Goal: Transaction & Acquisition: Purchase product/service

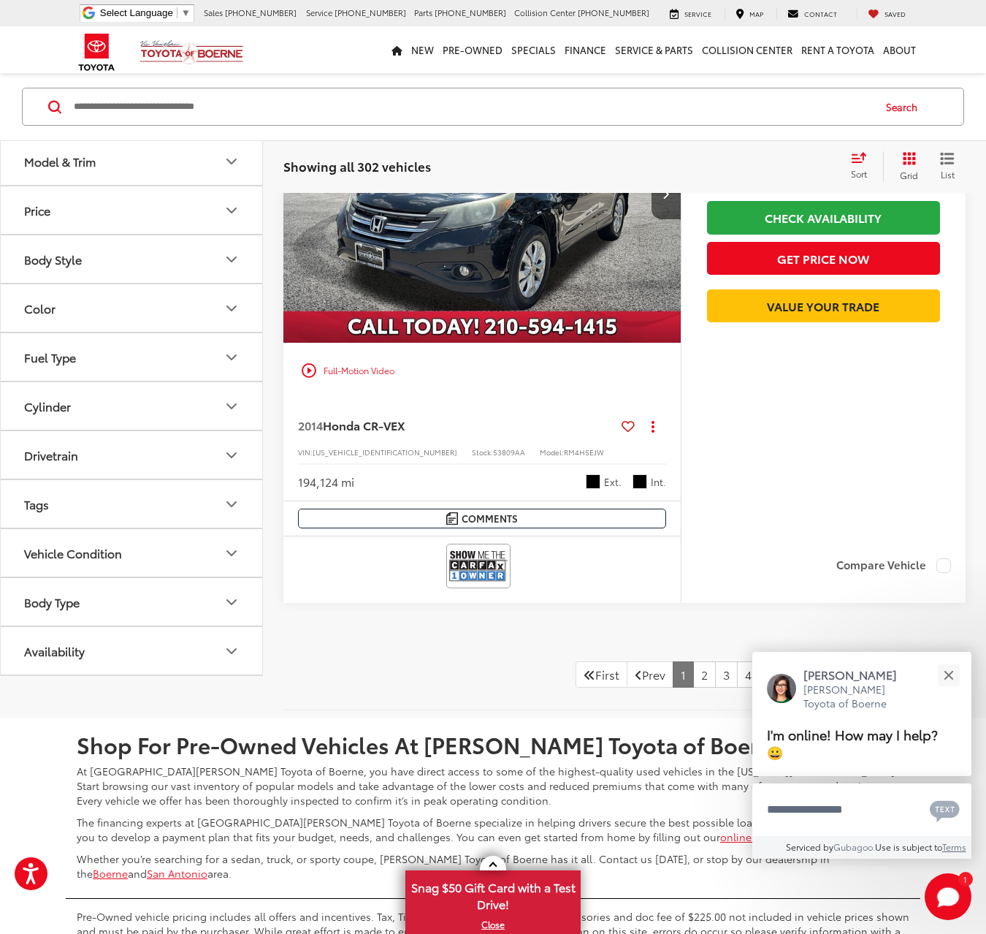
scroll to position [6618, 0]
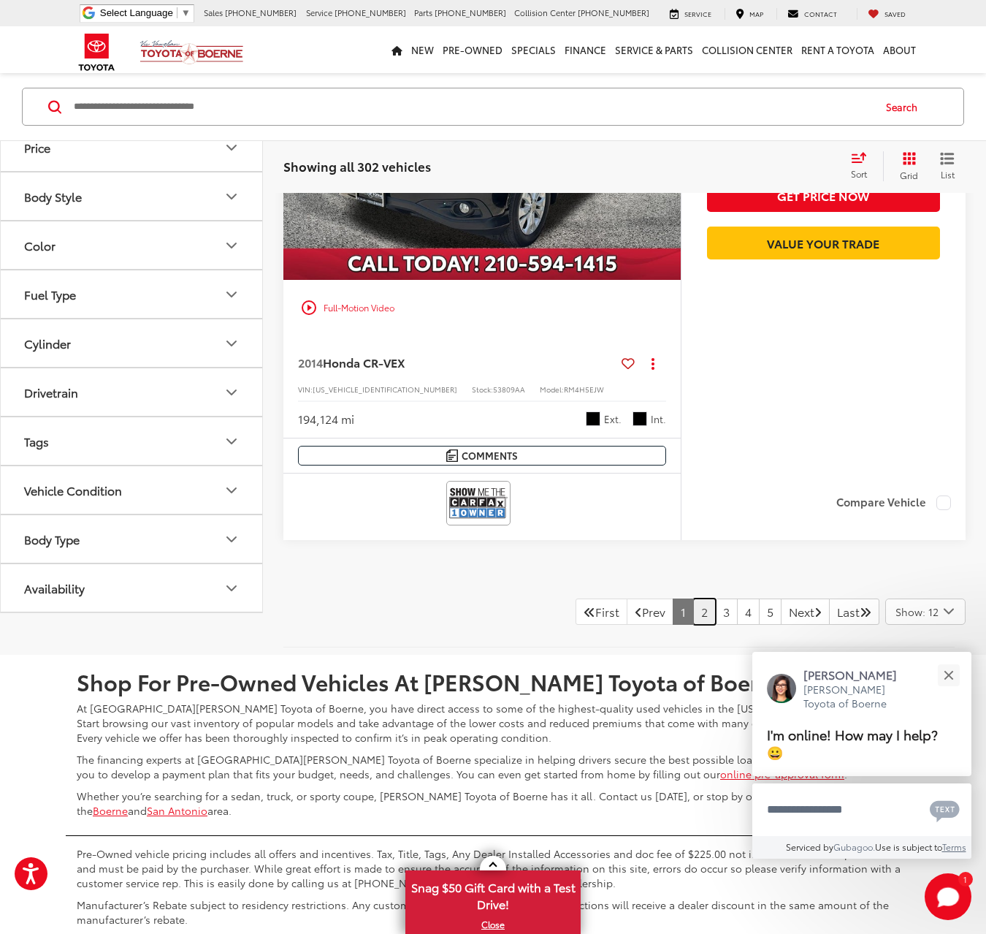
click at [693, 620] on link "2" at bounding box center [704, 611] width 23 height 26
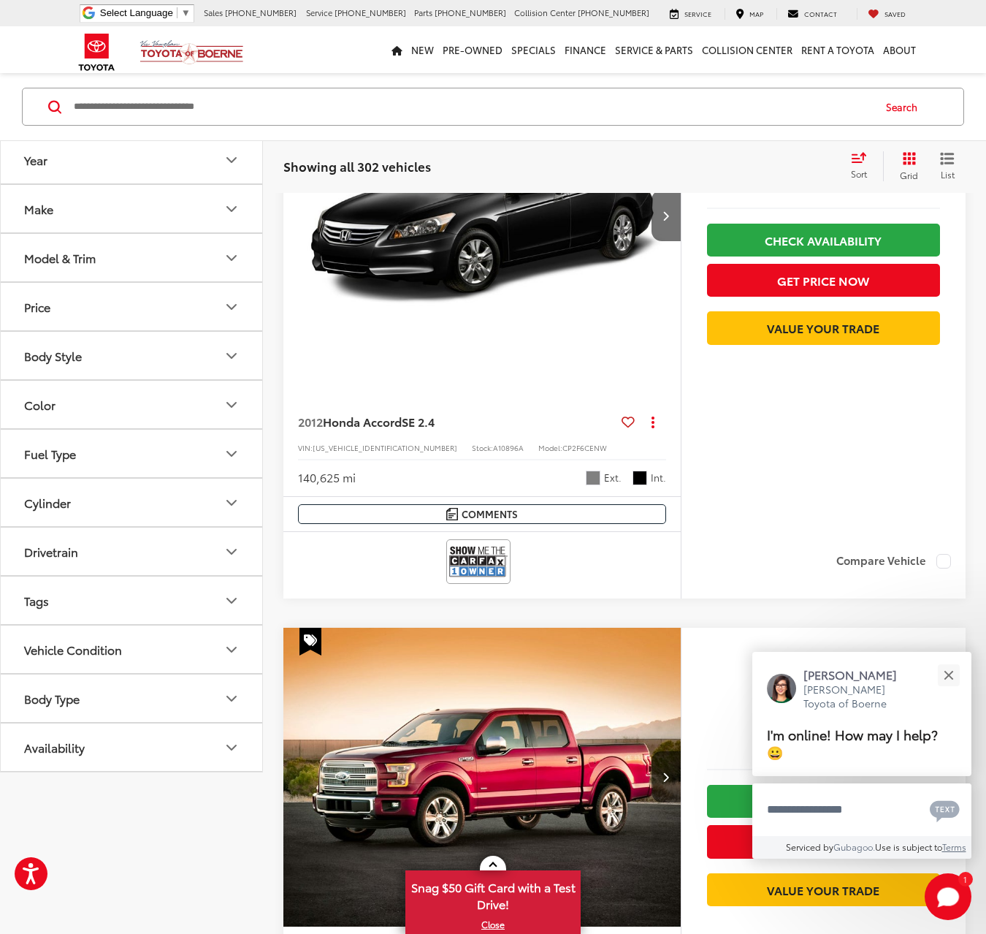
scroll to position [3102, 0]
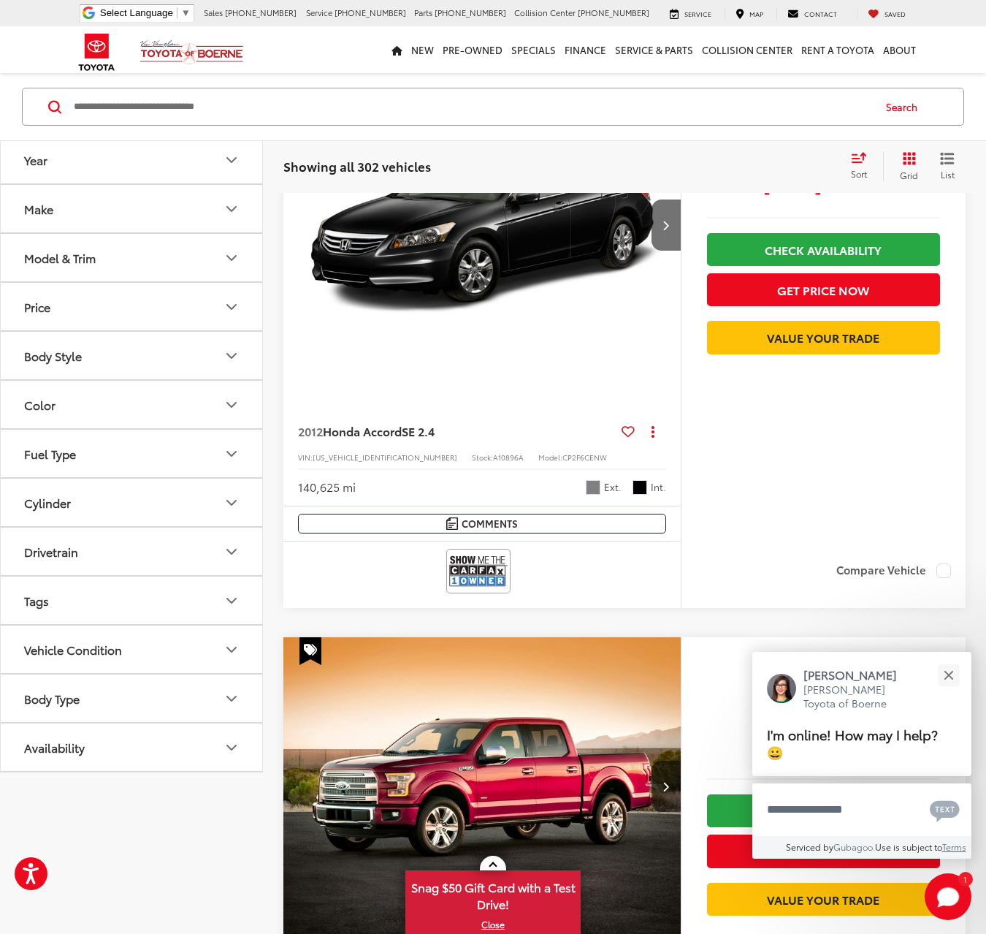
click at [498, 301] on img "2012 Honda Accord SE 2.4 0" at bounding box center [483, 226] width 400 height 300
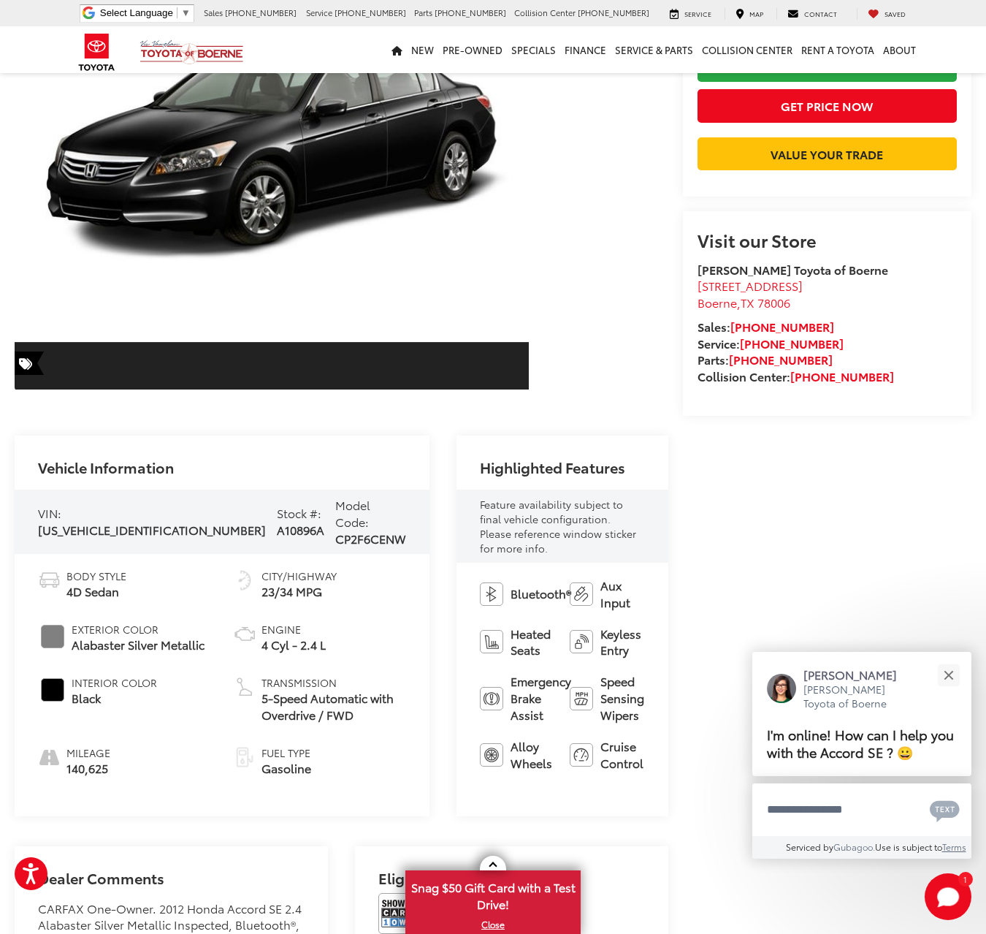
scroll to position [286, 0]
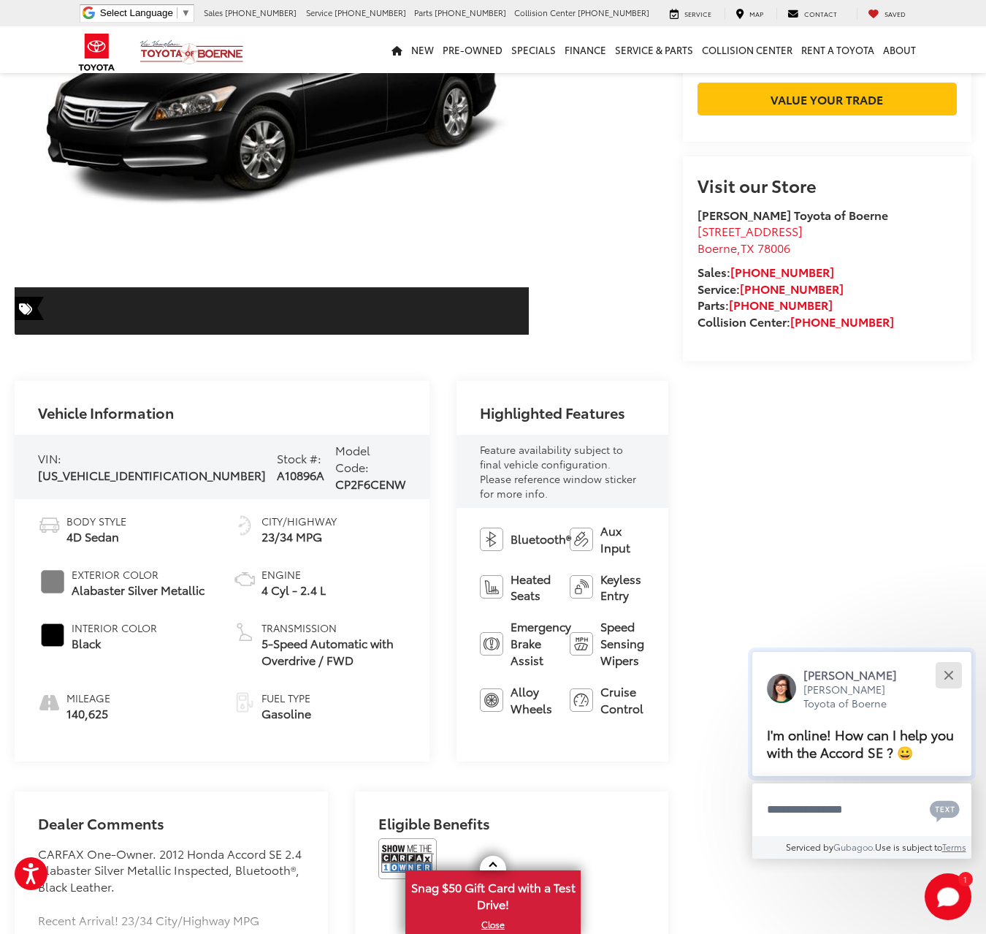
click at [946, 673] on div "Close" at bounding box center [948, 674] width 9 height 9
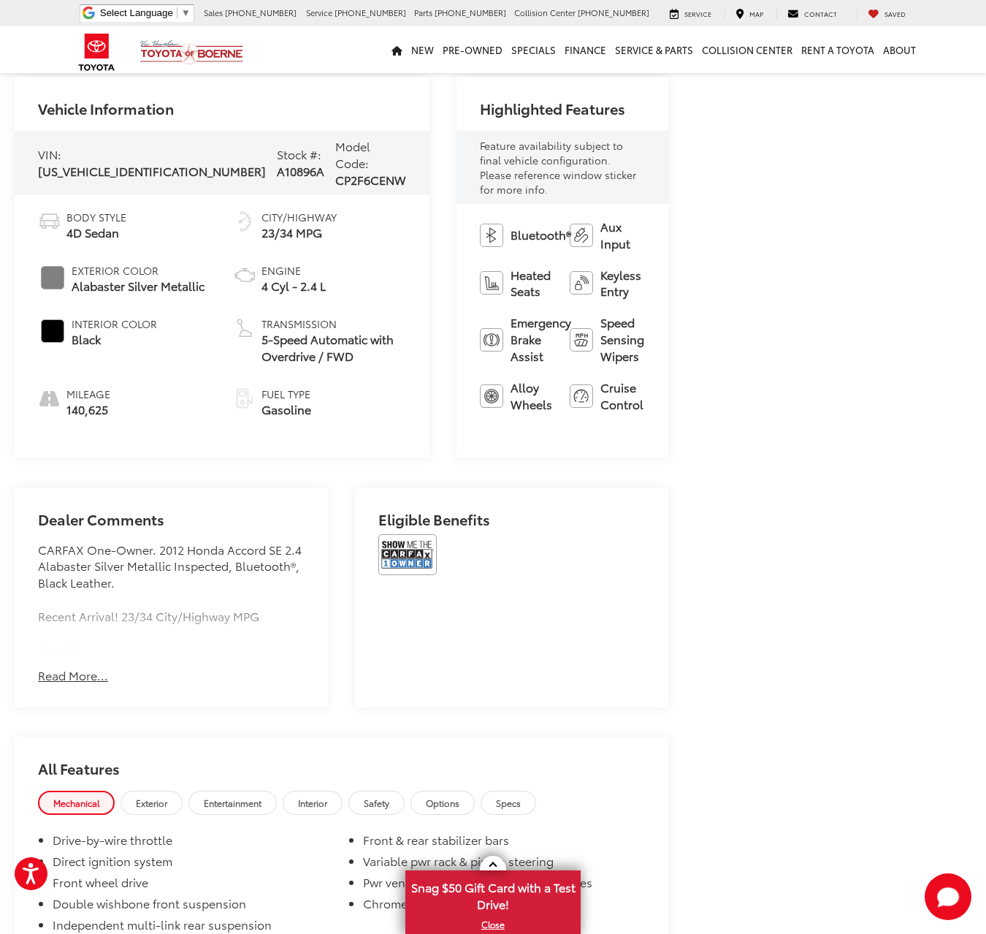
scroll to position [673, 0]
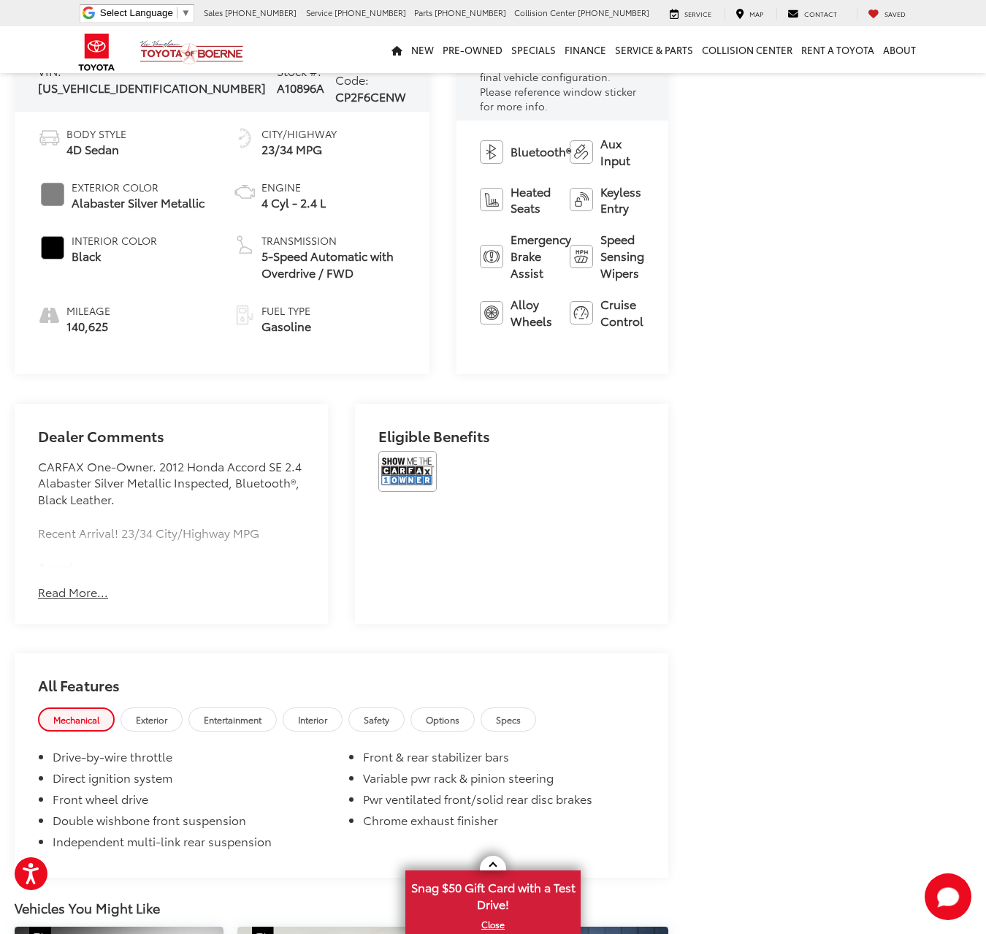
click at [75, 584] on button "Read More..." at bounding box center [73, 592] width 70 height 17
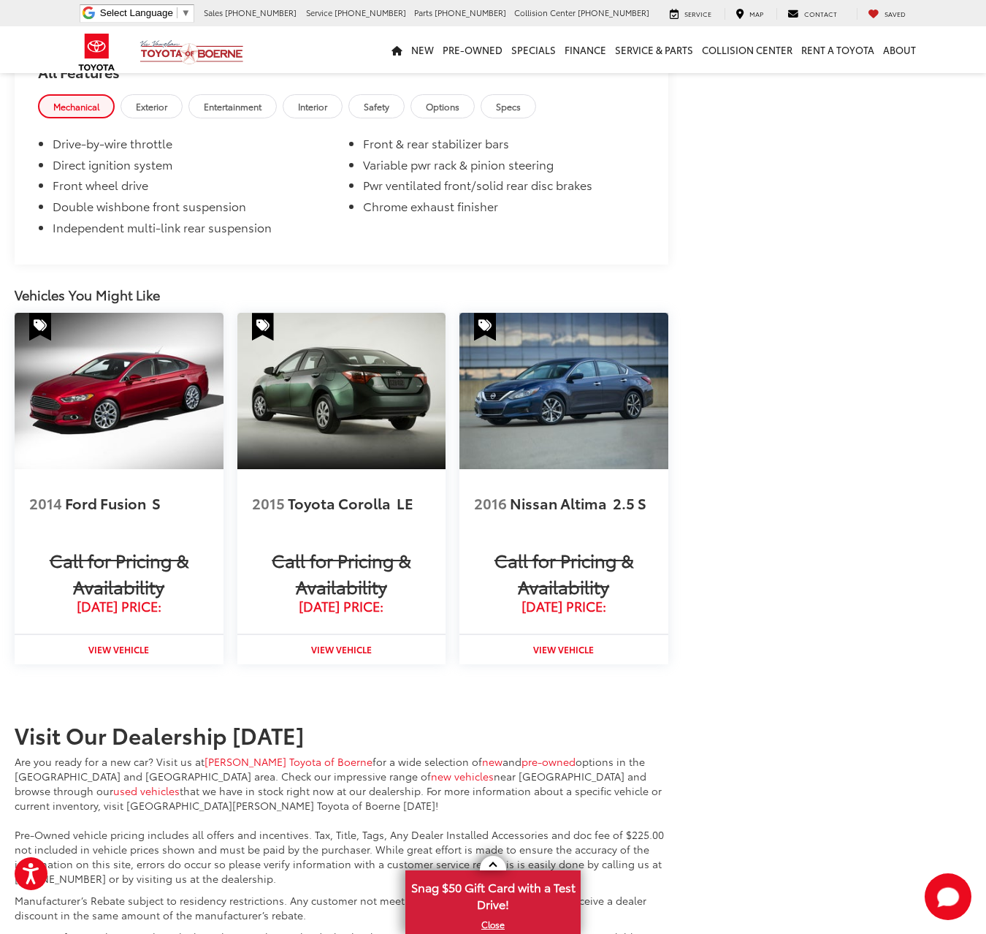
scroll to position [1694, 0]
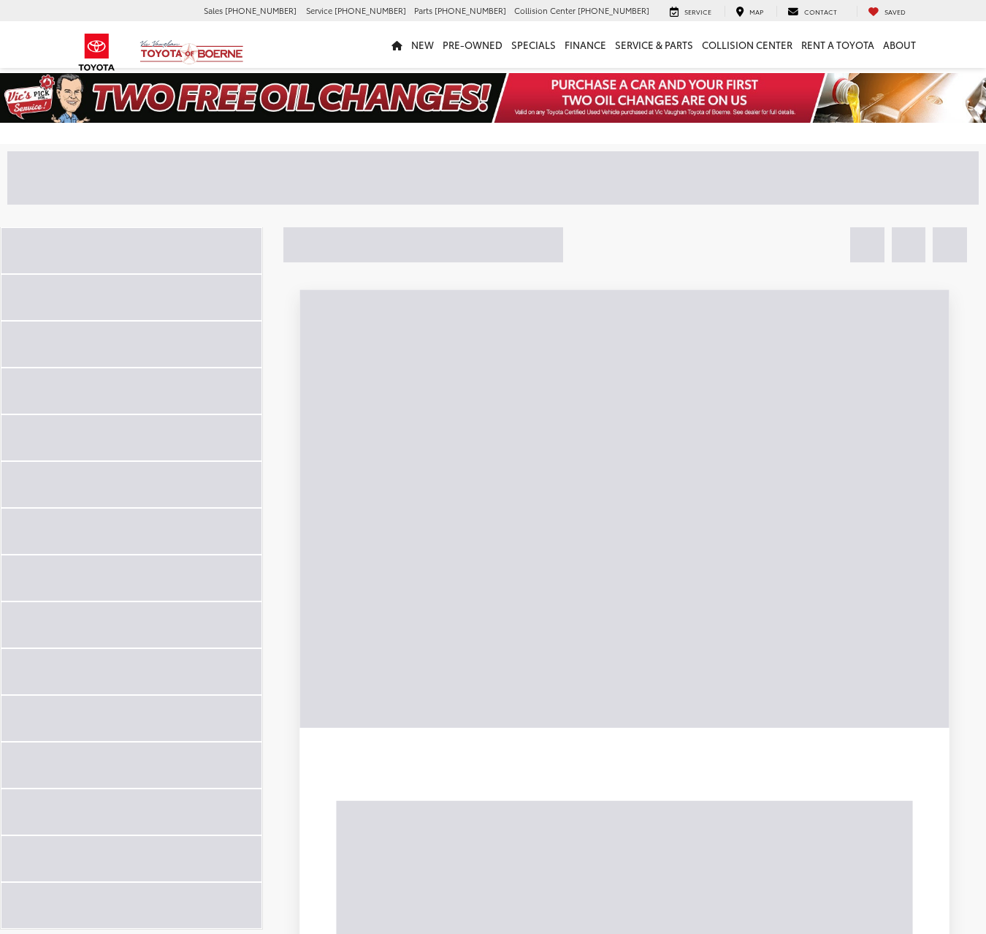
scroll to position [3102, 0]
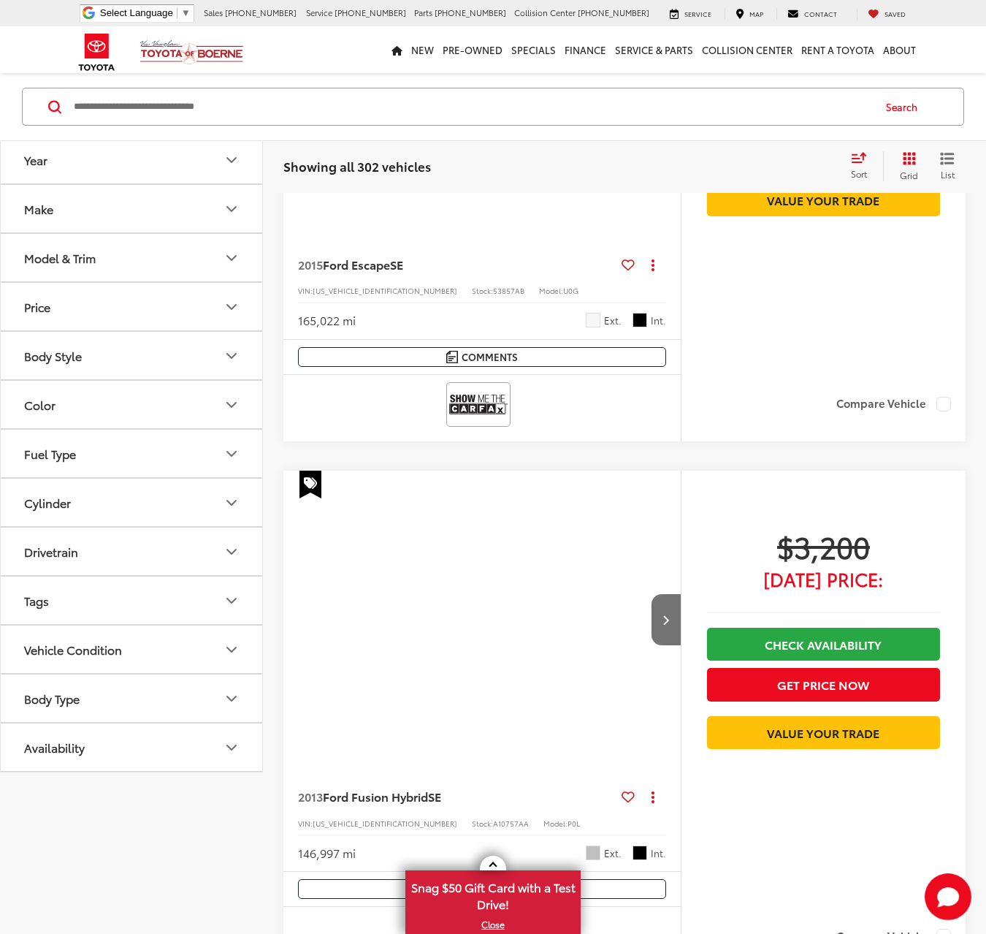
scroll to position [77, 0]
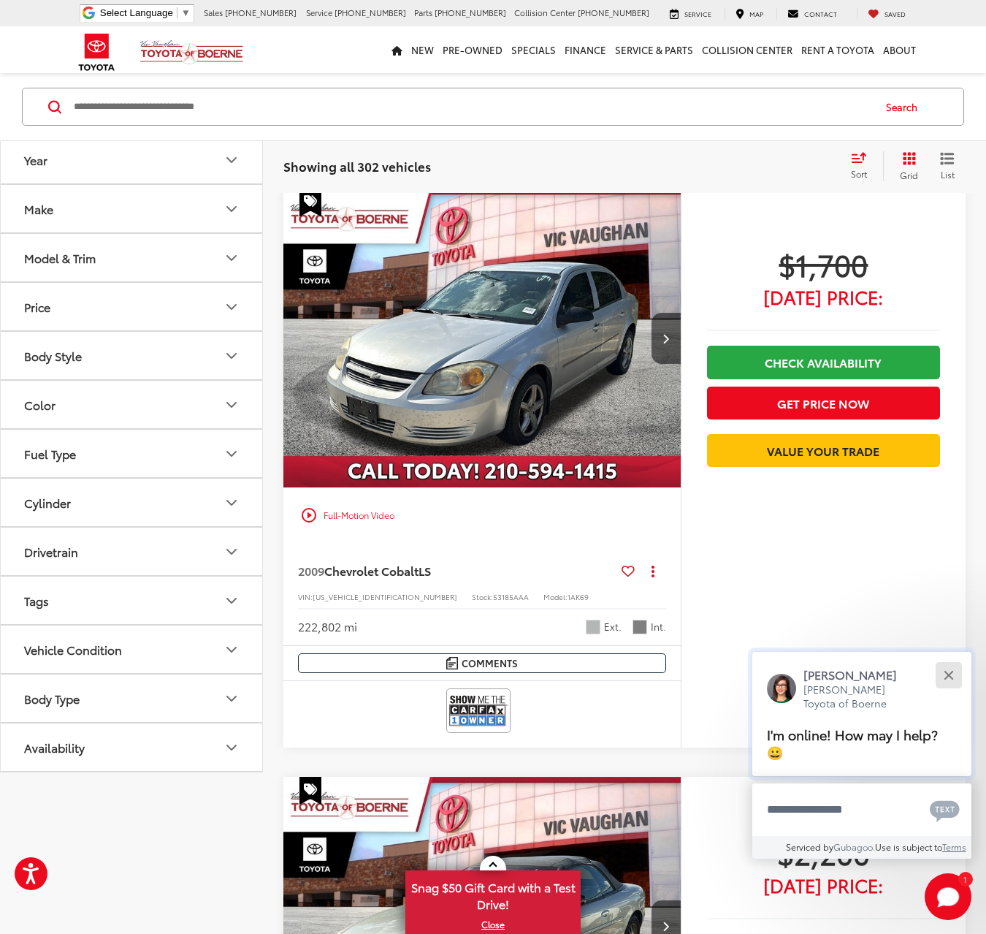
click at [961, 690] on button "Close" at bounding box center [948, 674] width 31 height 31
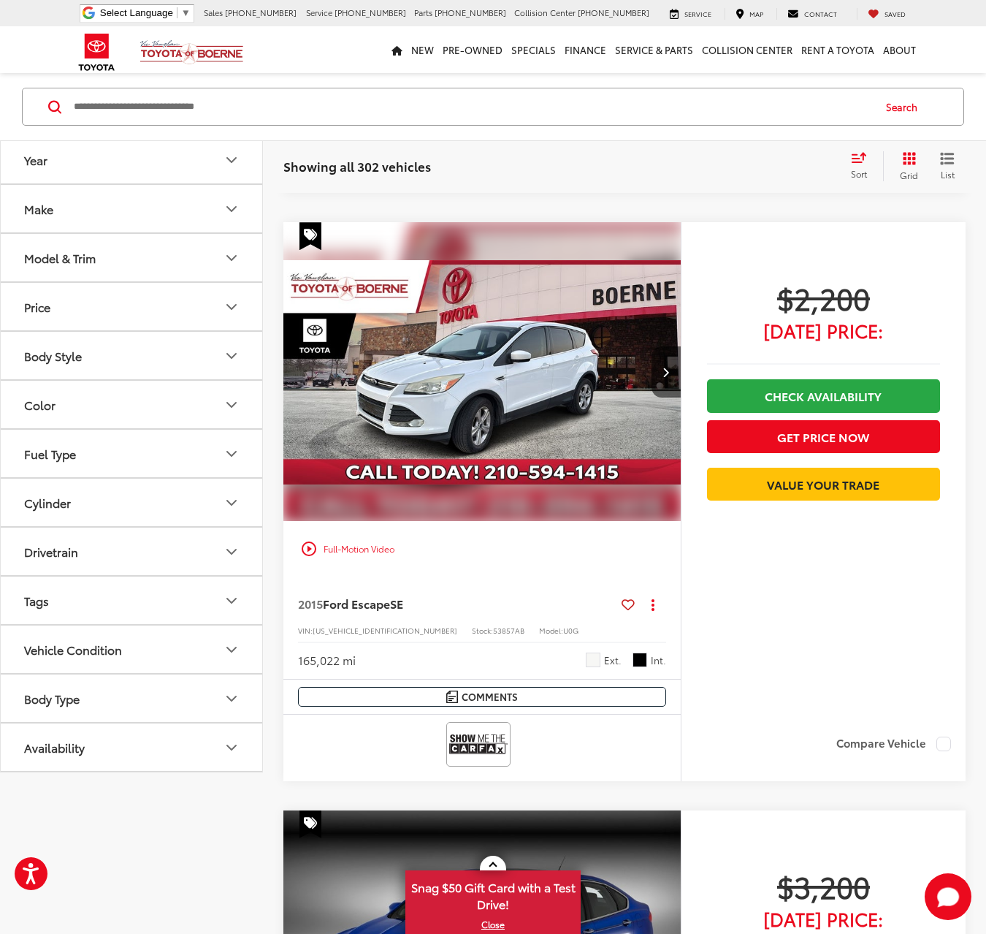
scroll to position [1172, 0]
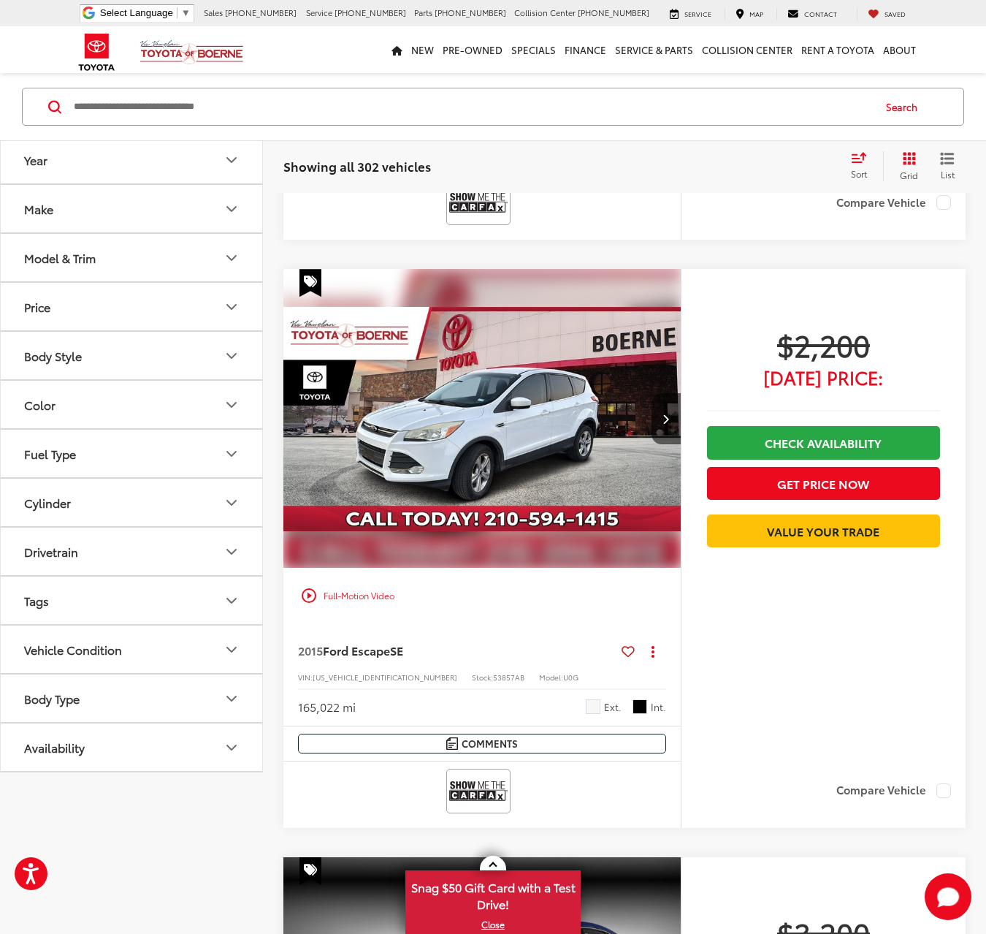
click at [544, 422] on img "2015 Ford Escape SE 0" at bounding box center [483, 419] width 400 height 300
